Goal: Obtain resource: Download file/media

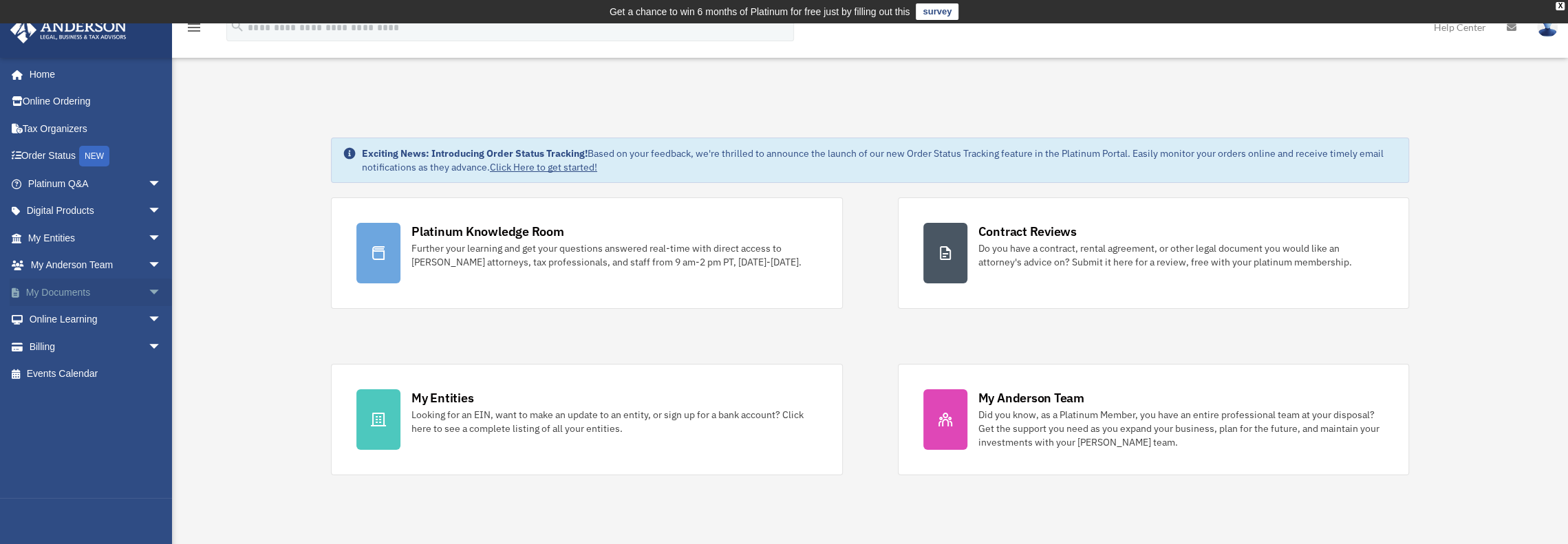
click at [46, 288] on link "My Documents arrow_drop_down" at bounding box center [96, 292] width 172 height 28
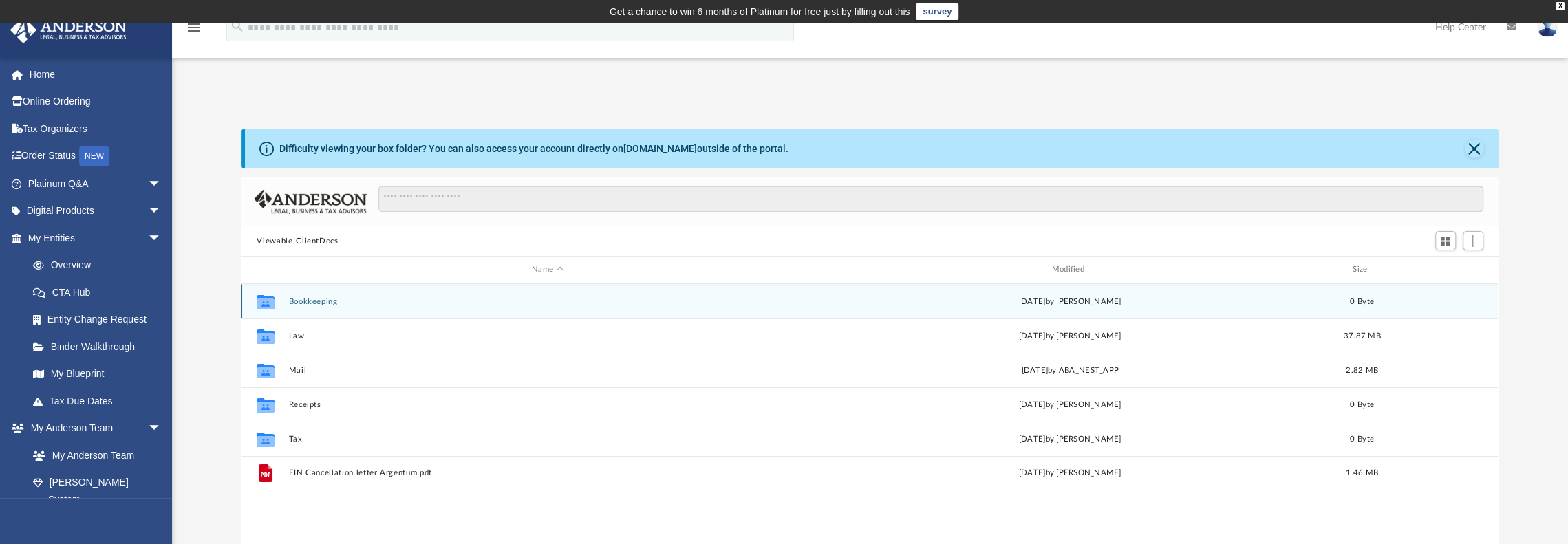
scroll to position [302, 1245]
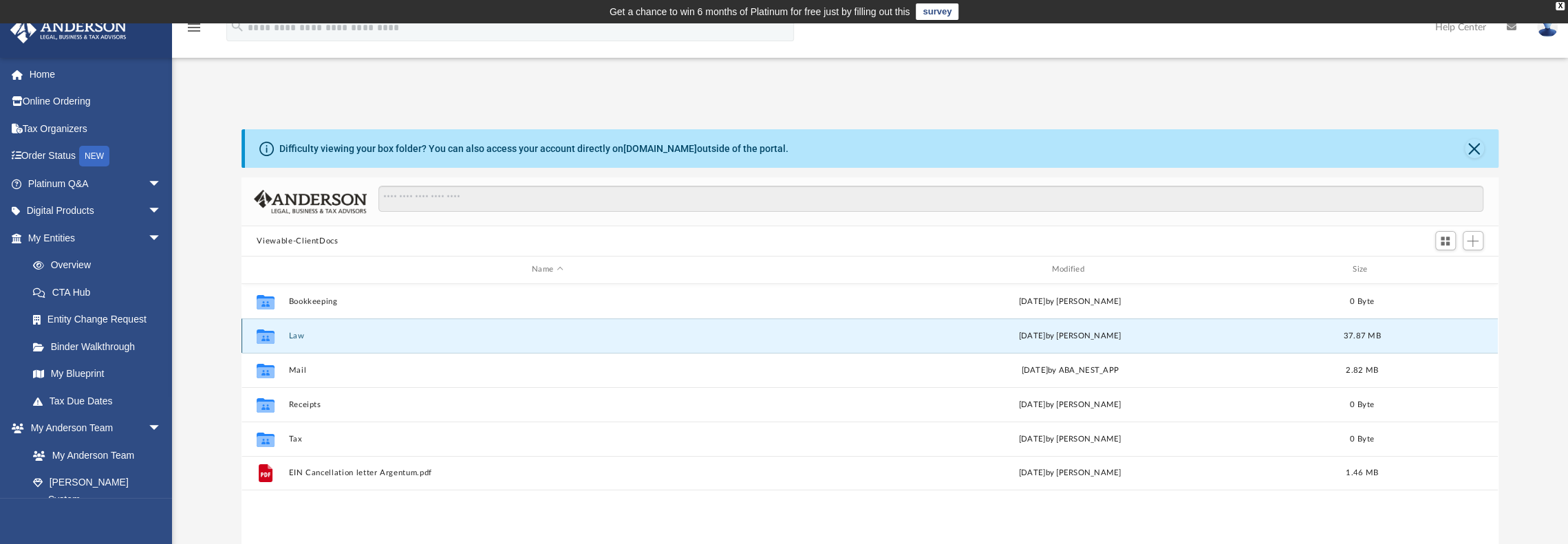
click at [297, 332] on button "Law" at bounding box center [547, 336] width 517 height 9
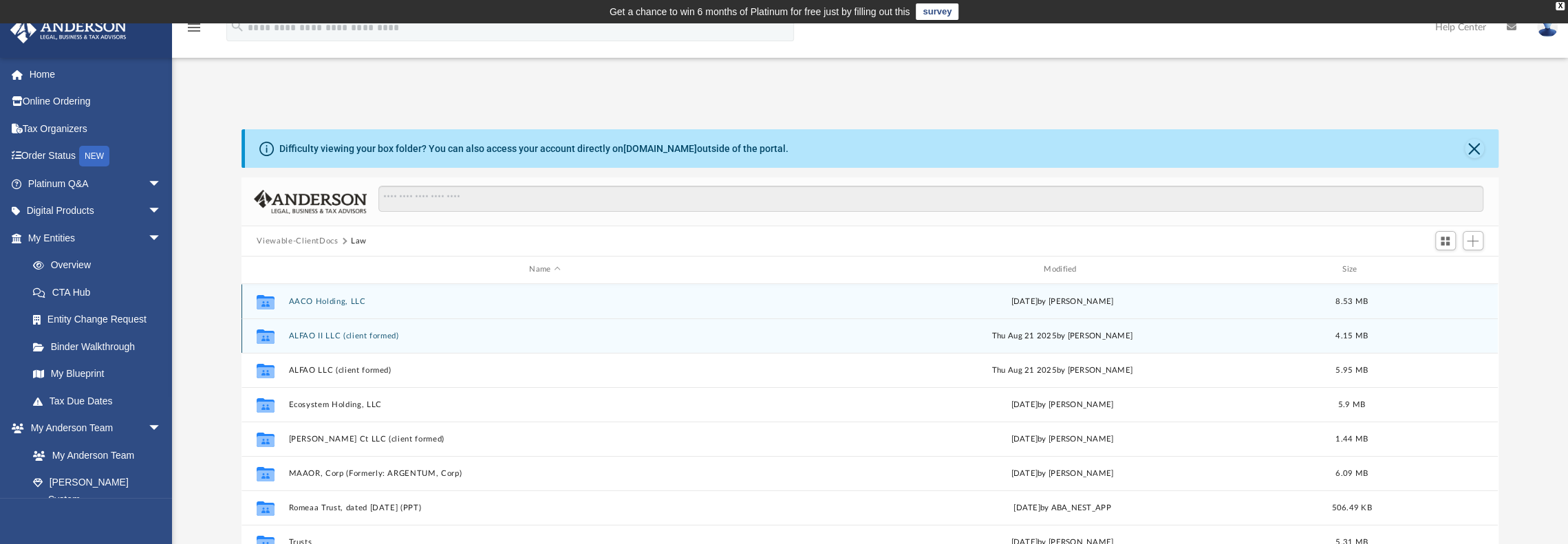
scroll to position [23, 0]
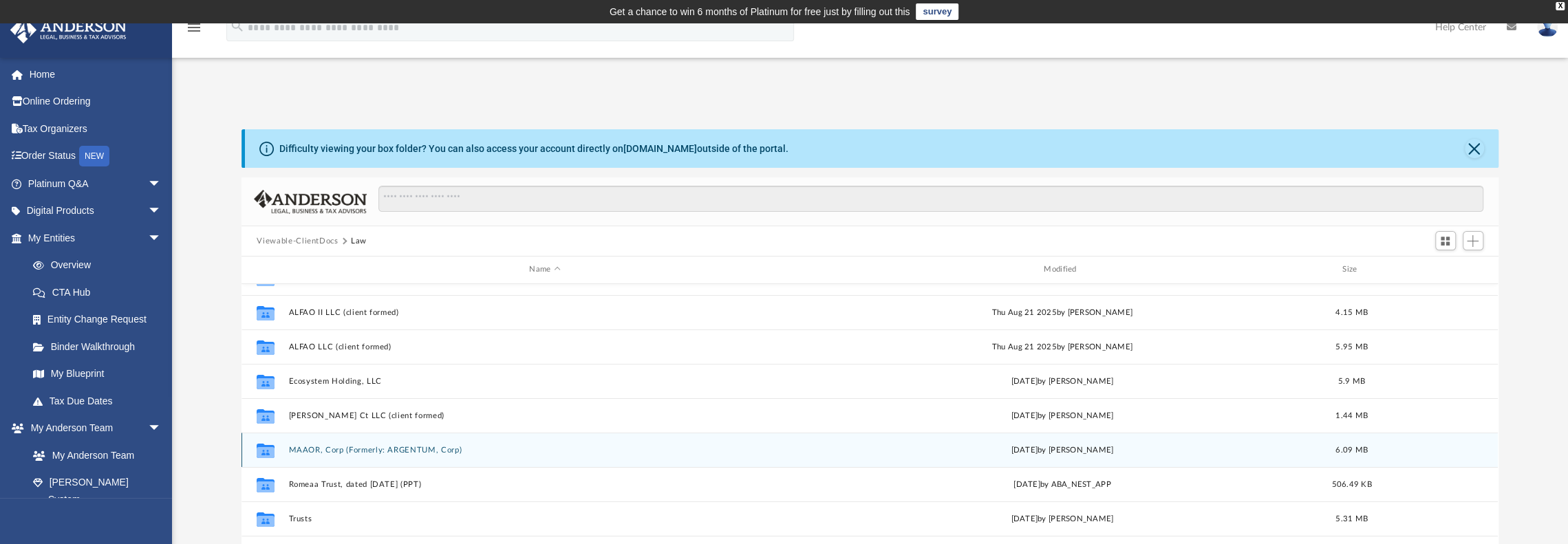
click at [324, 448] on button "MAAOR, Corp (Formerly: ARGENTUM, Corp)" at bounding box center [545, 450] width 512 height 9
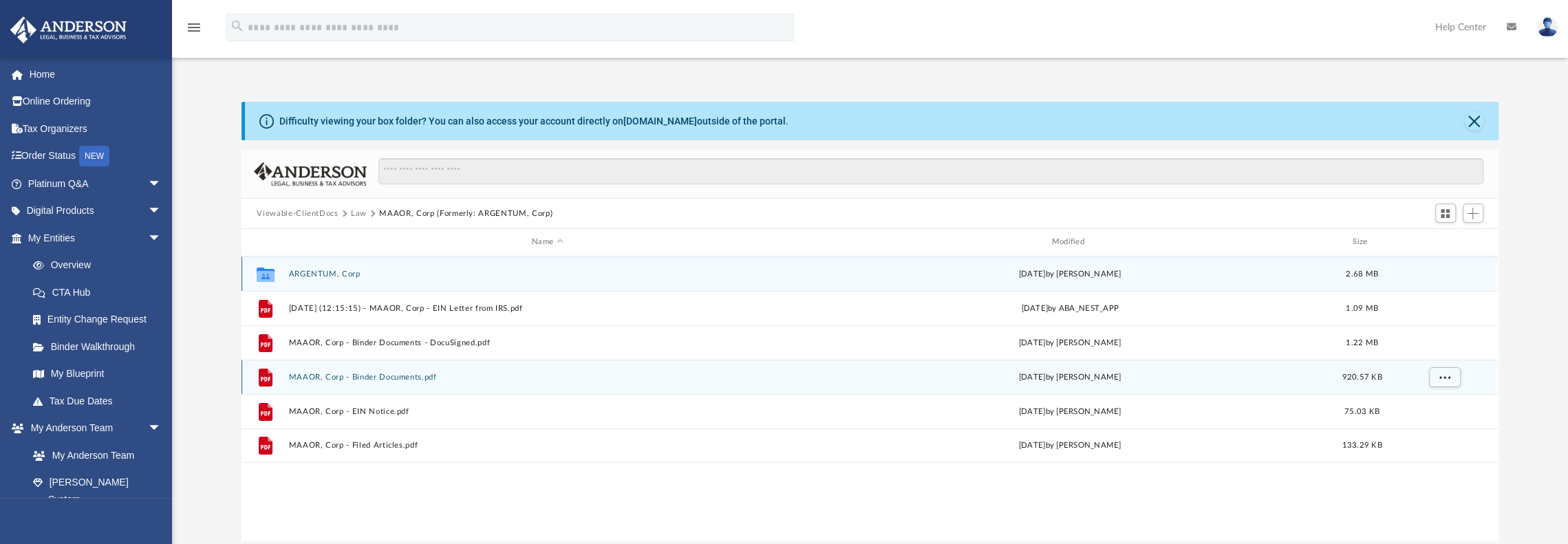
scroll to position [0, 0]
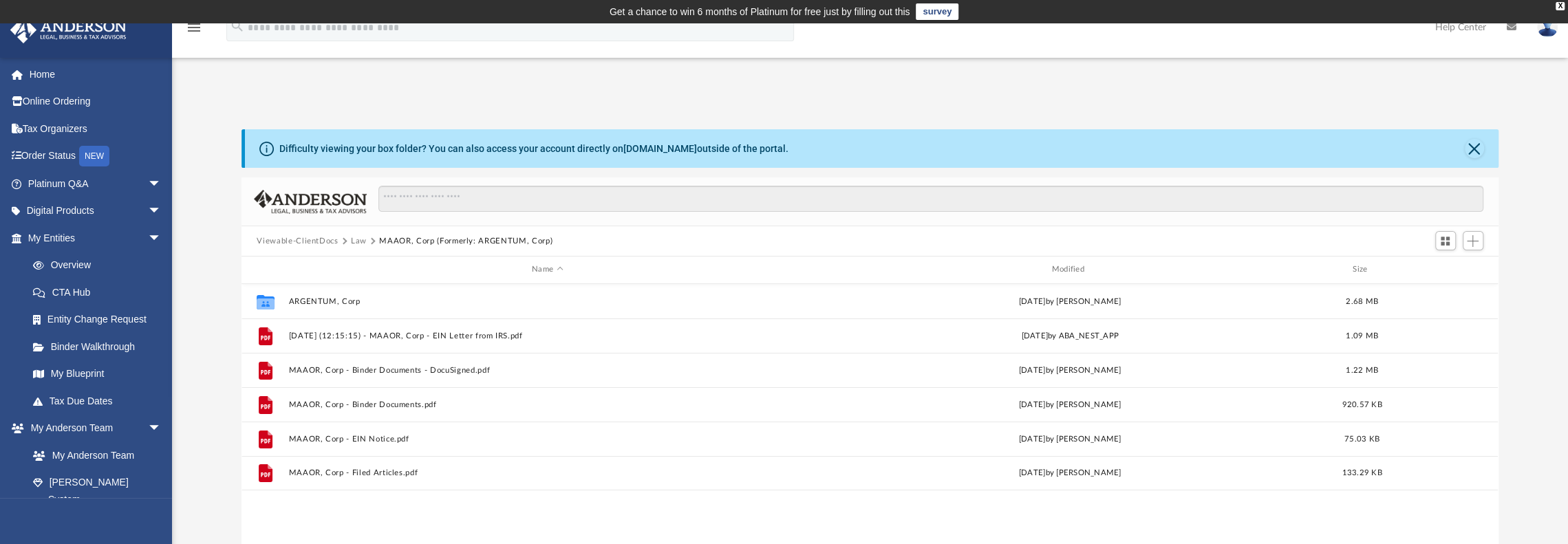
click at [355, 237] on button "Law" at bounding box center [358, 242] width 16 height 12
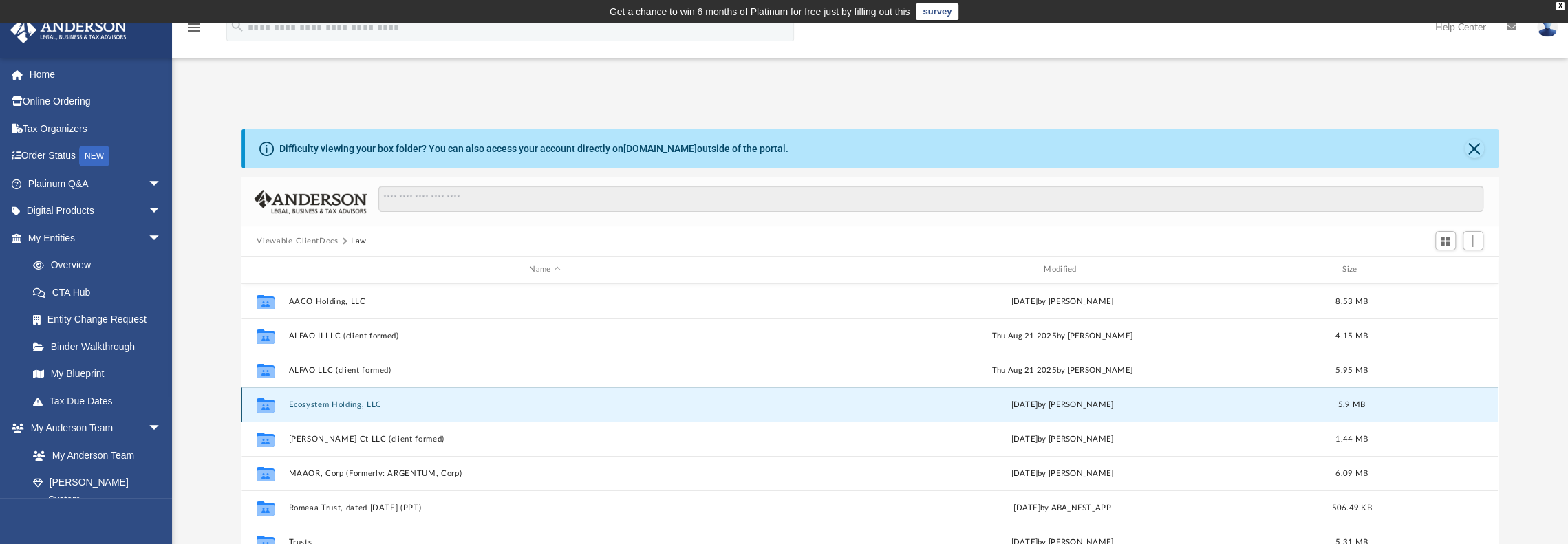
click at [327, 402] on button "Ecosystem Holding, LLC" at bounding box center [545, 405] width 512 height 9
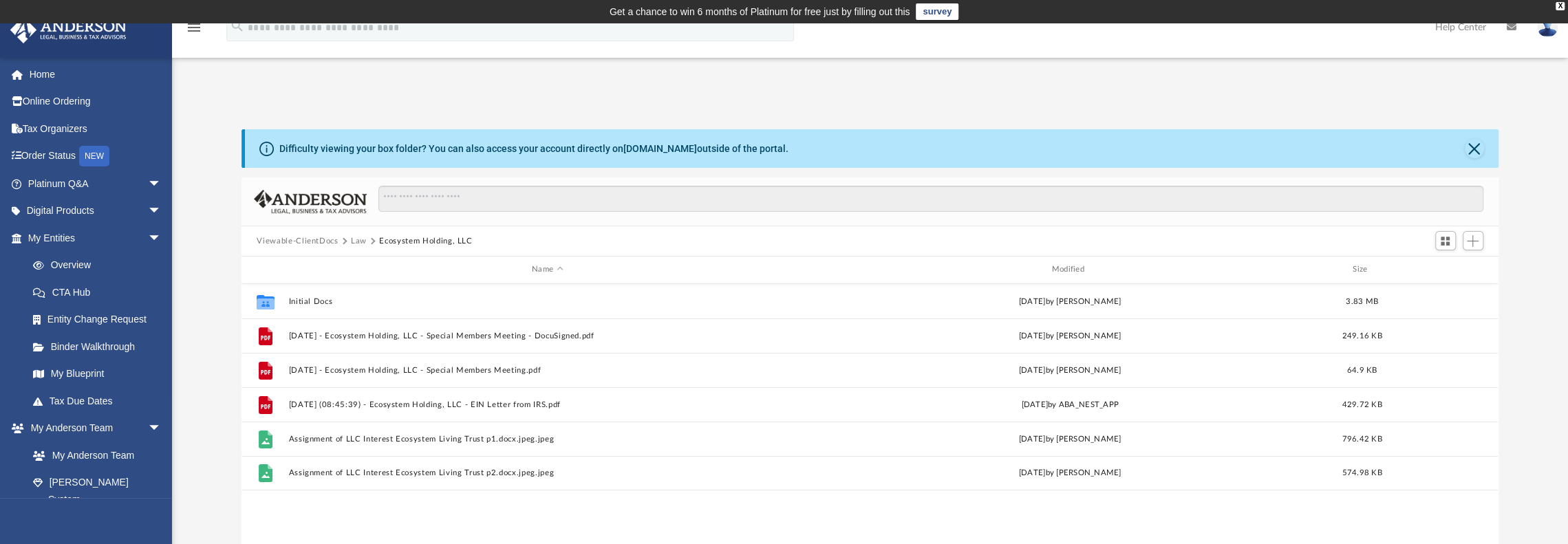
click at [357, 239] on button "Law" at bounding box center [358, 242] width 16 height 12
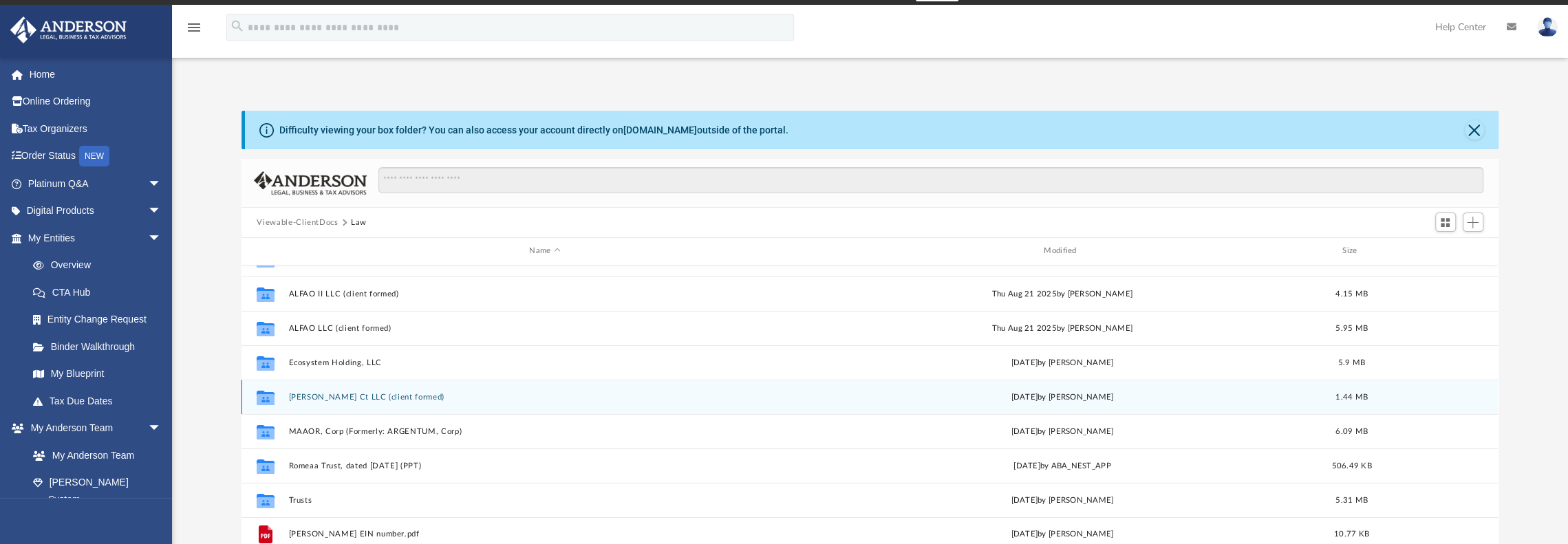
scroll to position [68, 0]
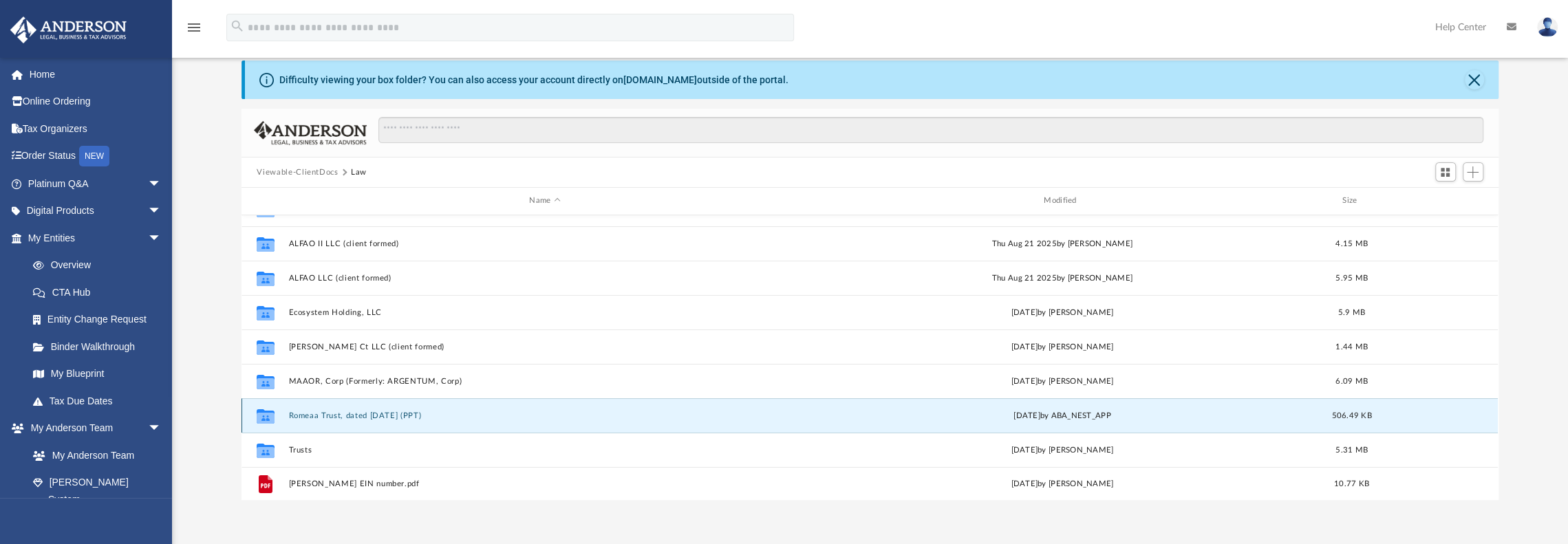
click at [342, 413] on button "Romeaa Trust, dated August 4, 2025 (PPT)" at bounding box center [545, 416] width 512 height 9
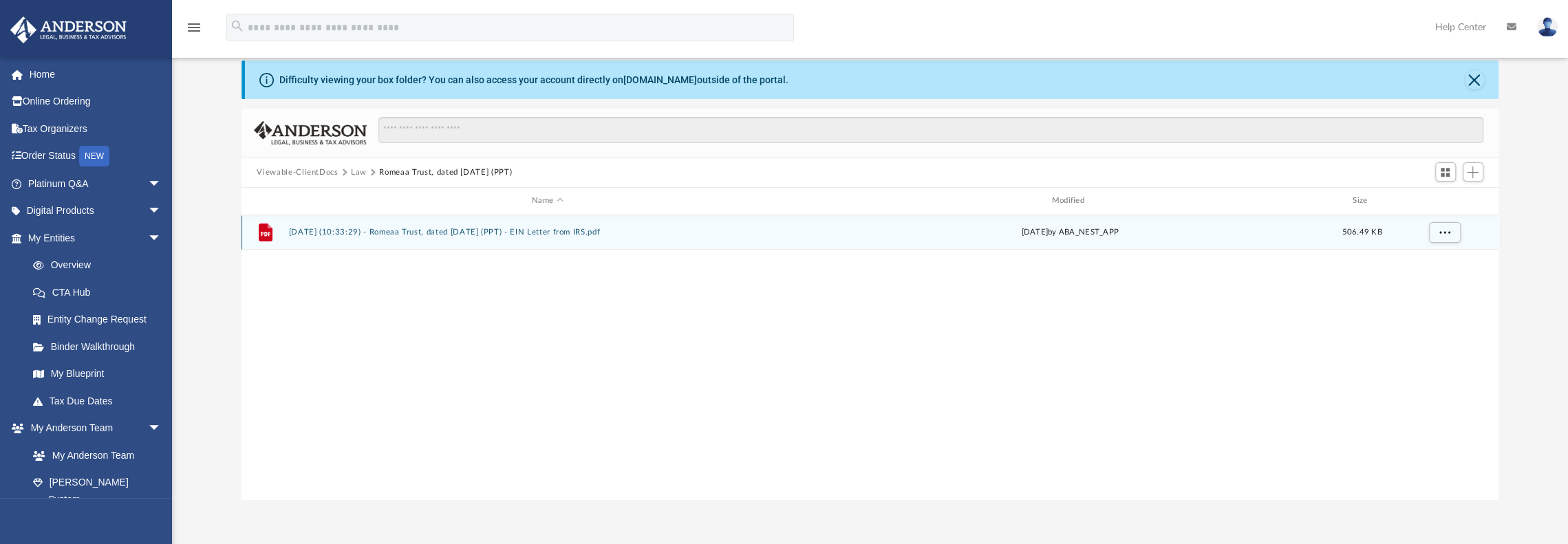
scroll to position [0, 0]
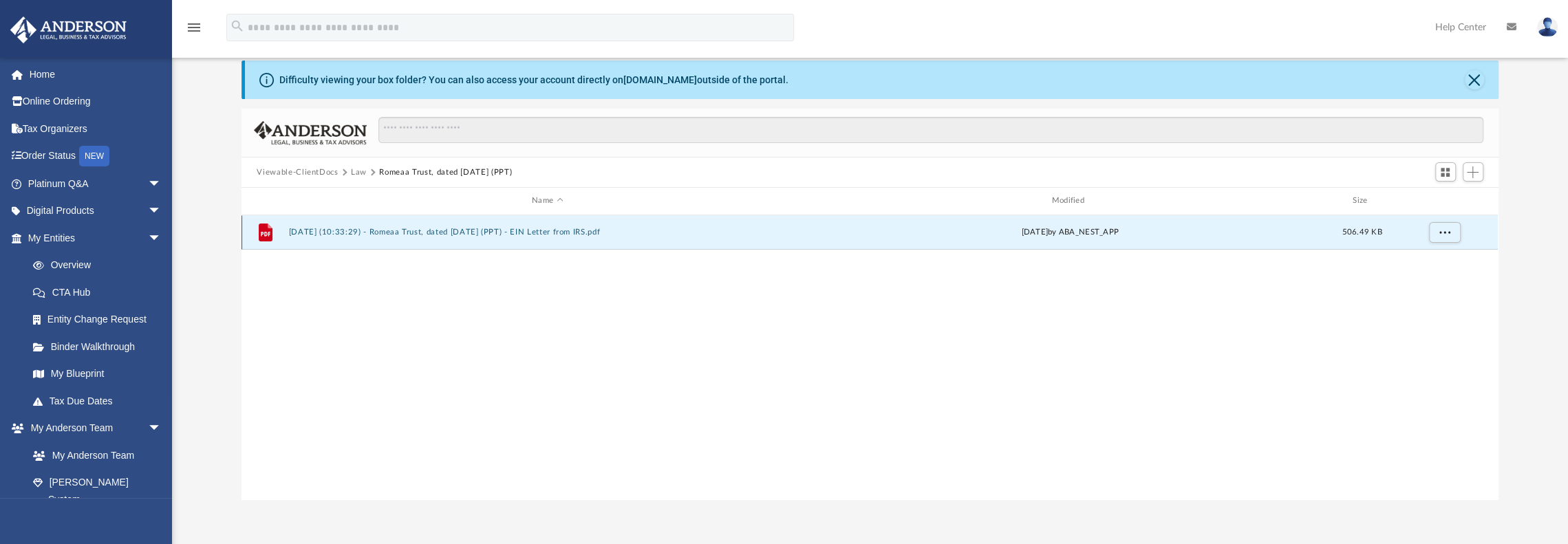
click at [445, 229] on button "2025.08.29 (10:33:29) - Romeaa Trust, dated August 4, 2025 (PPT) - EIN Letter f…" at bounding box center [547, 232] width 517 height 9
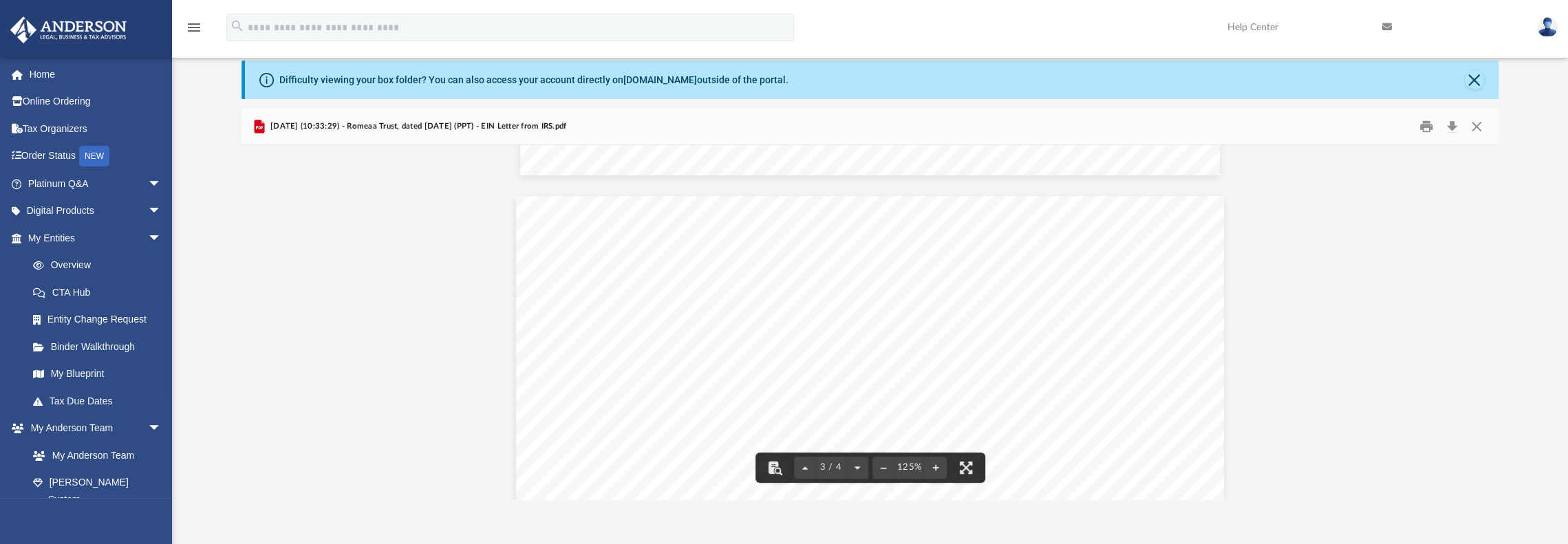
scroll to position [1995, 0]
